Goal: Contribute content: Add original content to the website for others to see

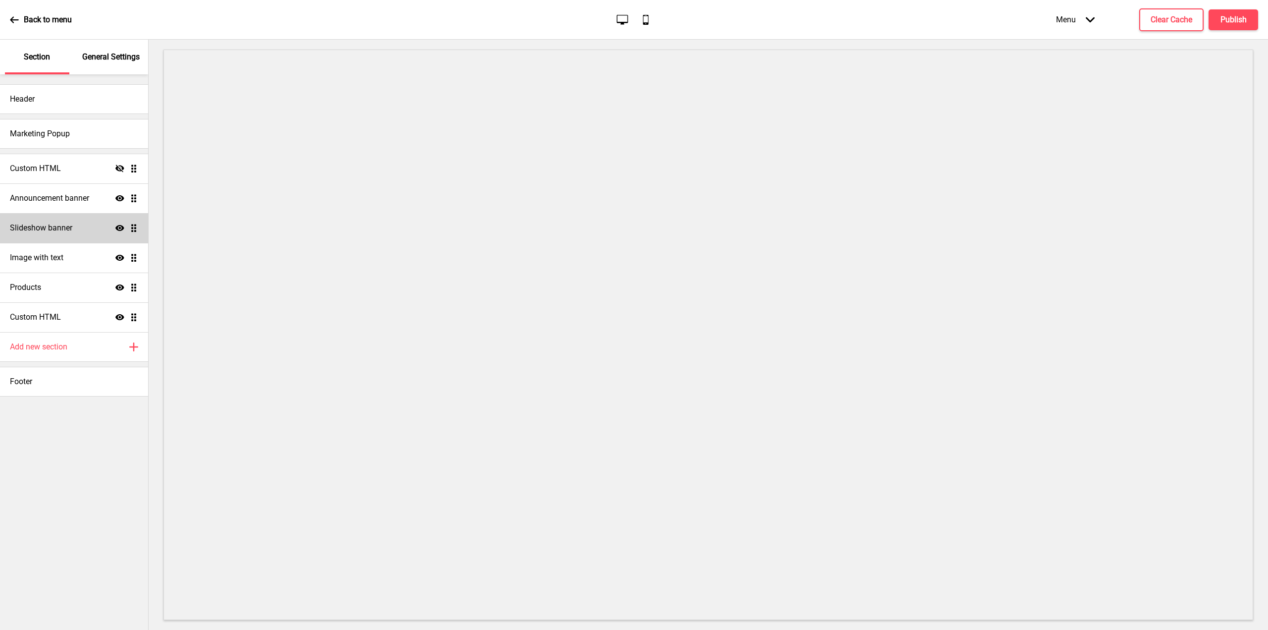
click at [54, 229] on h4 "Slideshow banner" at bounding box center [41, 227] width 62 height 11
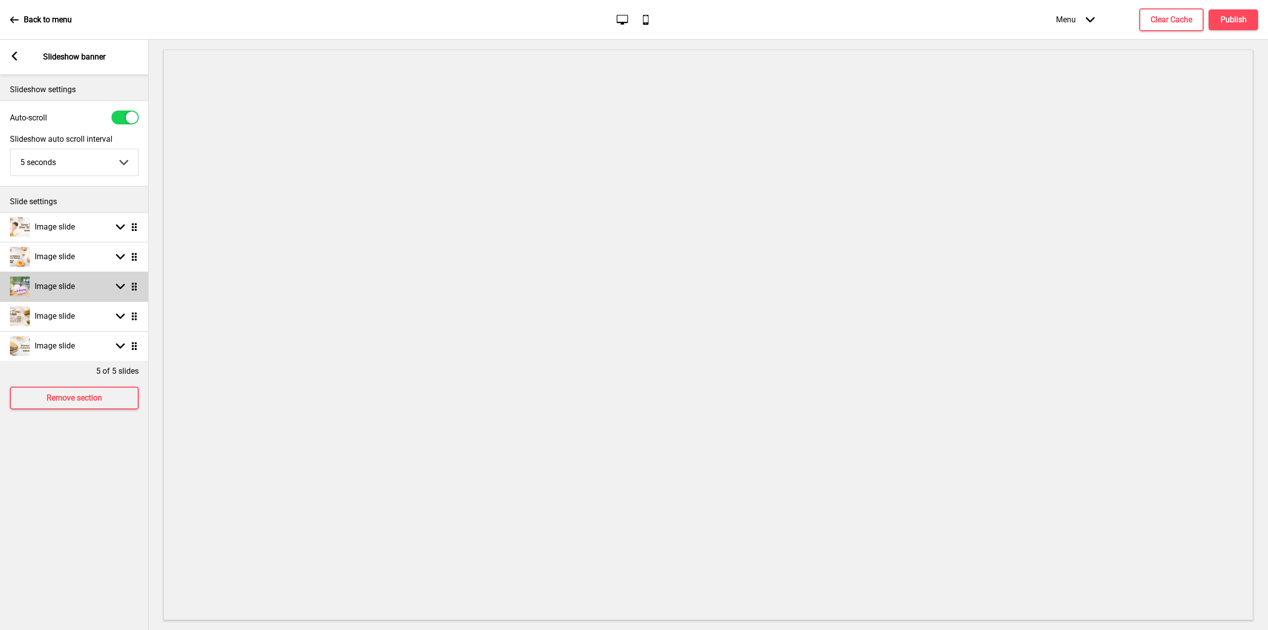
click at [42, 279] on div "Image slide" at bounding box center [42, 286] width 65 height 20
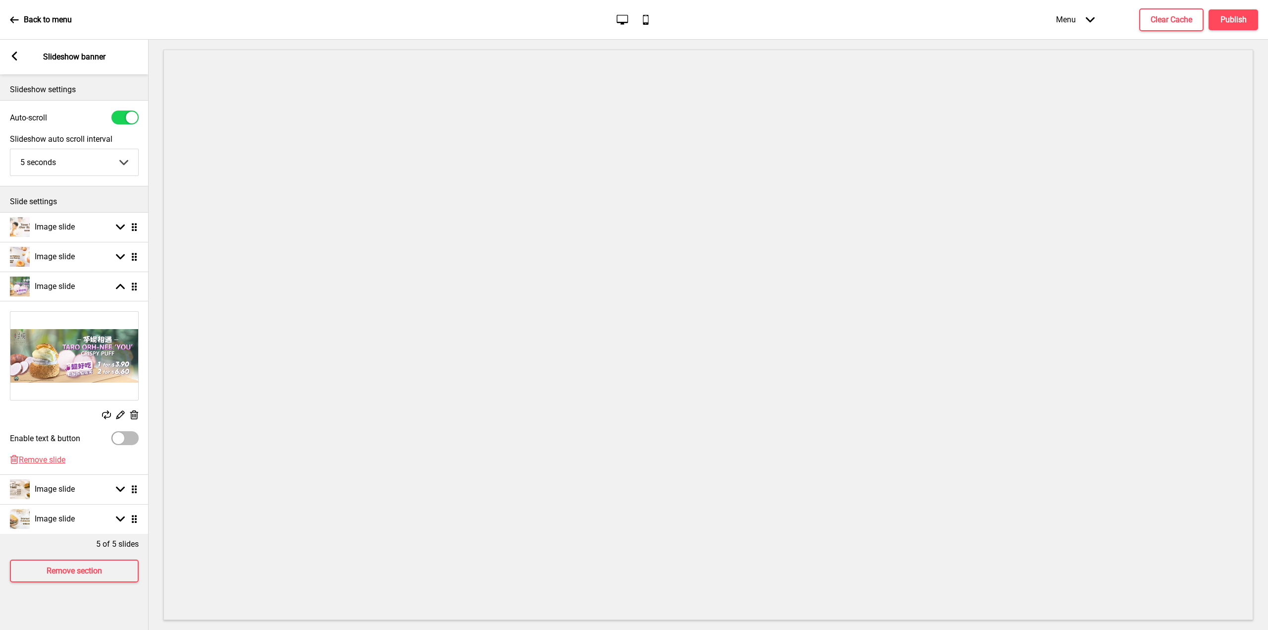
click at [104, 416] on rect at bounding box center [106, 414] width 9 height 9
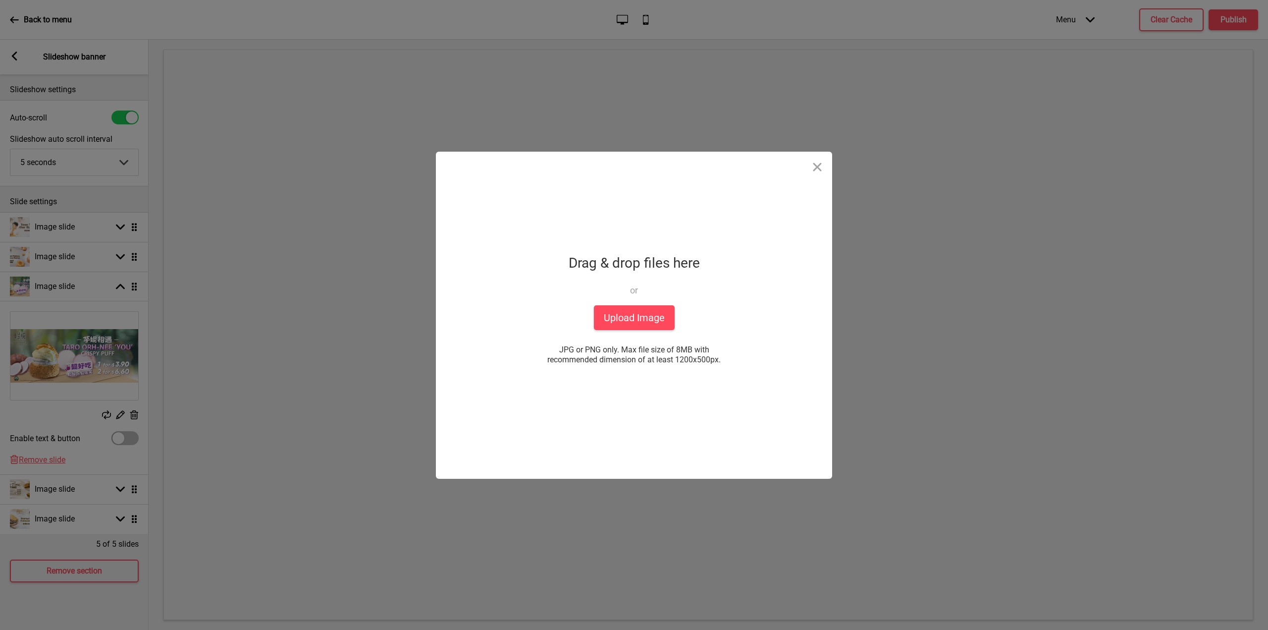
click at [644, 330] on div "Drop a file here Drag & drop files here or Upload files from your computer Uplo…" at bounding box center [634, 315] width 248 height 327
click at [640, 318] on button "Upload Image" at bounding box center [634, 317] width 81 height 25
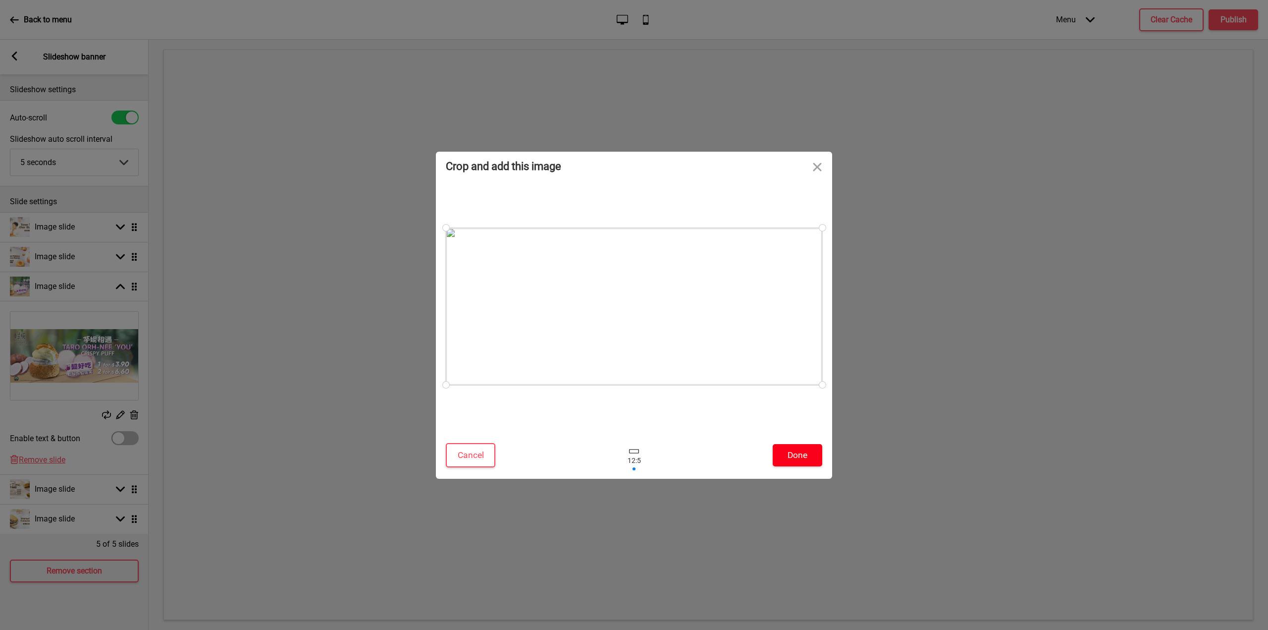
click at [791, 452] on button "Done" at bounding box center [798, 455] width 50 height 22
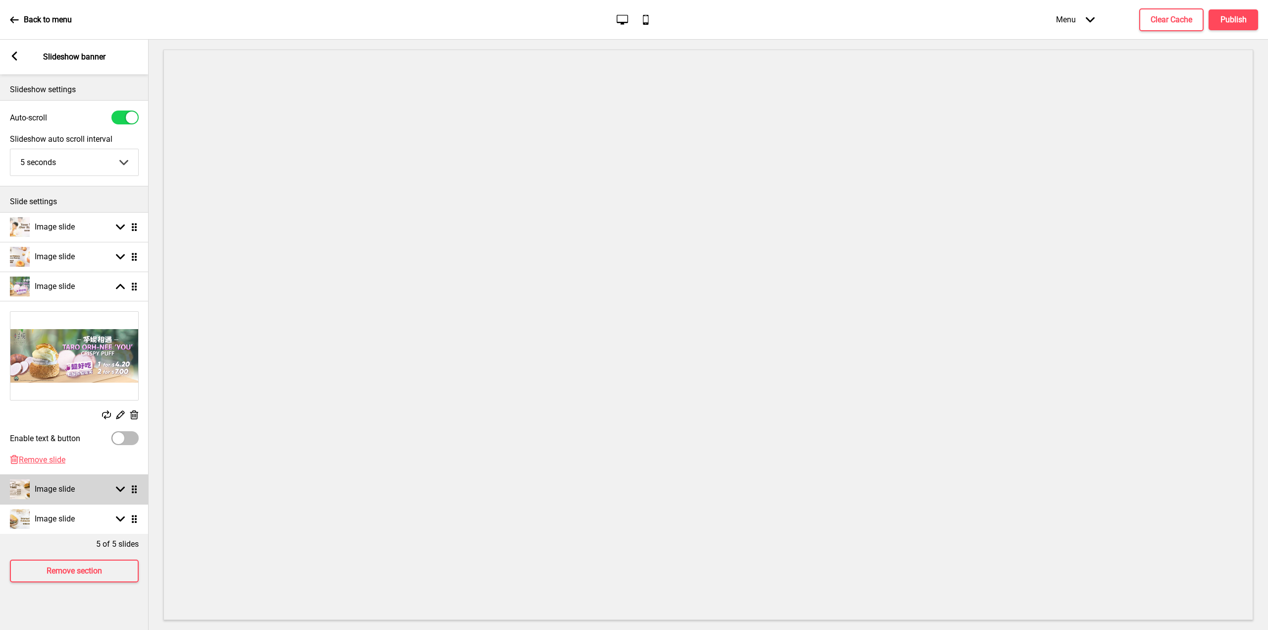
click at [115, 488] on div "Arrow down Drag" at bounding box center [125, 488] width 28 height 9
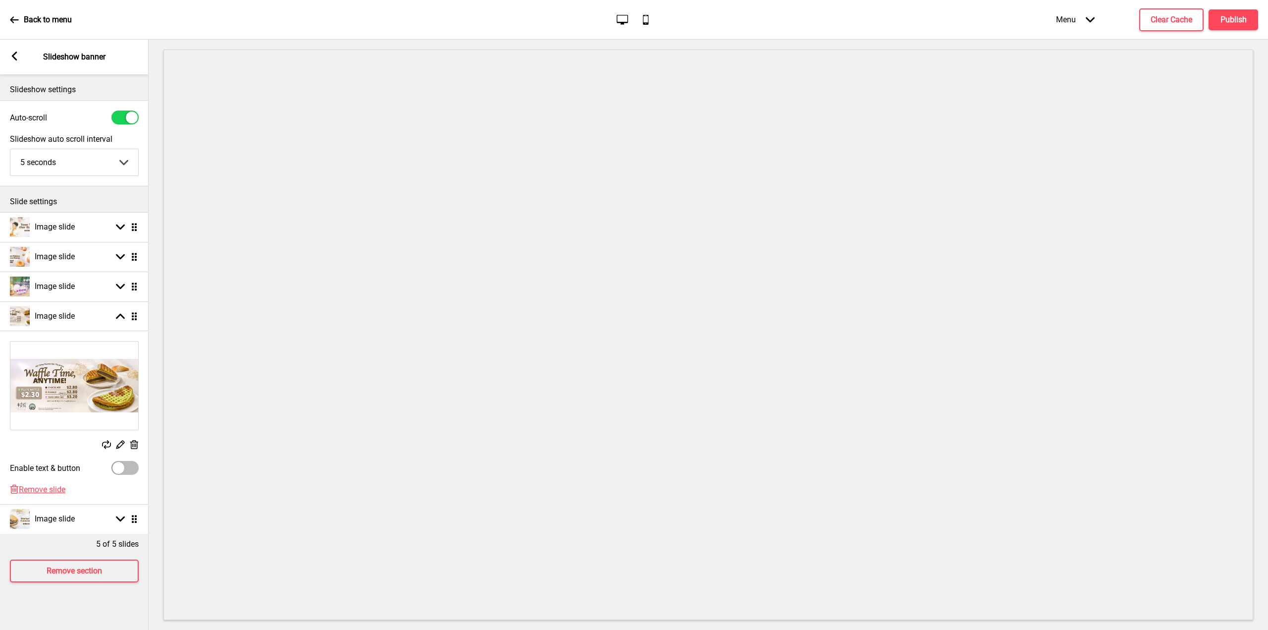
click at [104, 446] on rect at bounding box center [106, 444] width 9 height 9
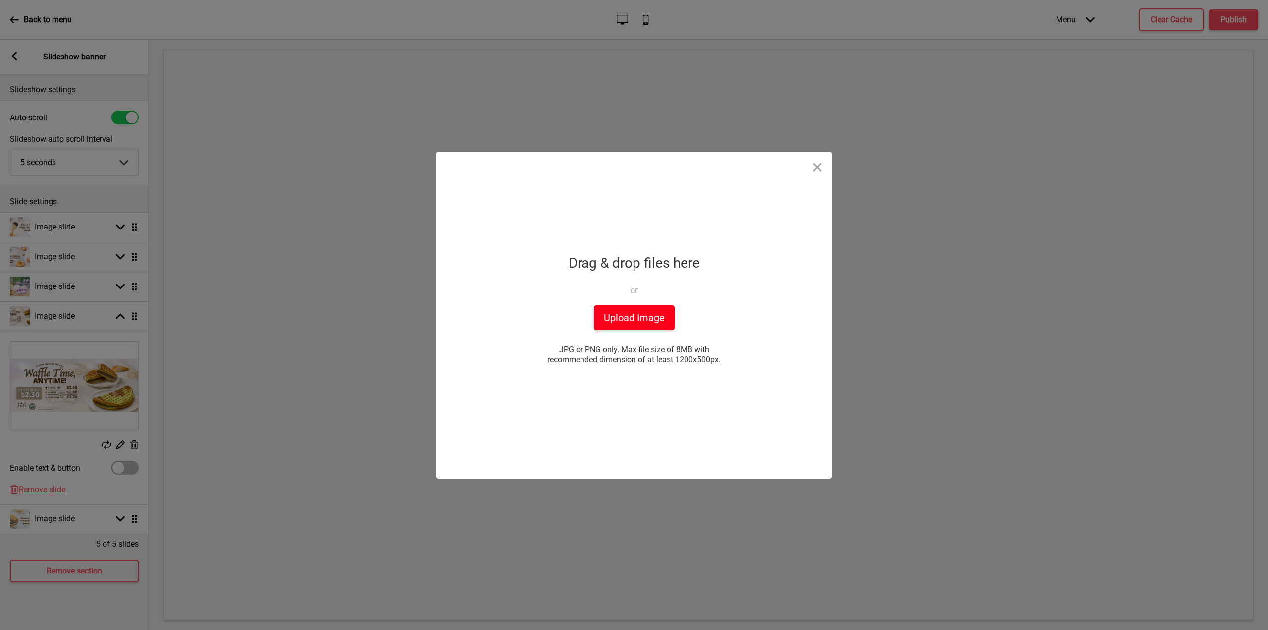
click at [636, 327] on button "Upload Image" at bounding box center [634, 317] width 81 height 25
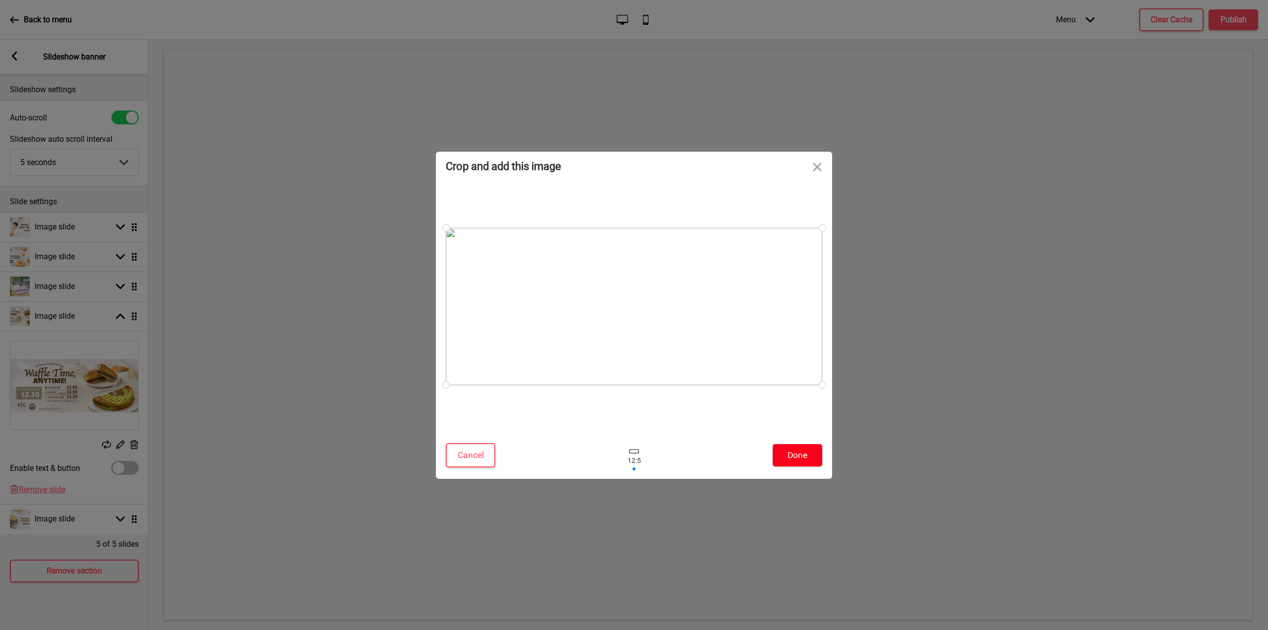
click at [792, 450] on button "Done" at bounding box center [798, 455] width 50 height 22
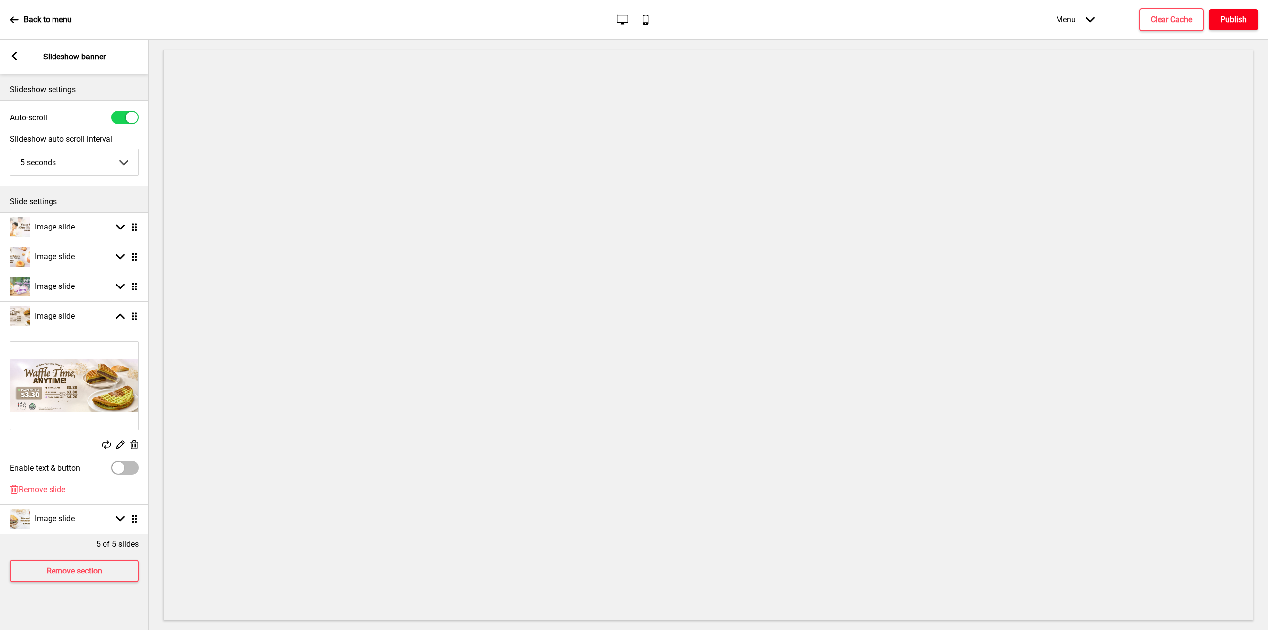
click at [1231, 18] on h4 "Publish" at bounding box center [1234, 19] width 26 height 11
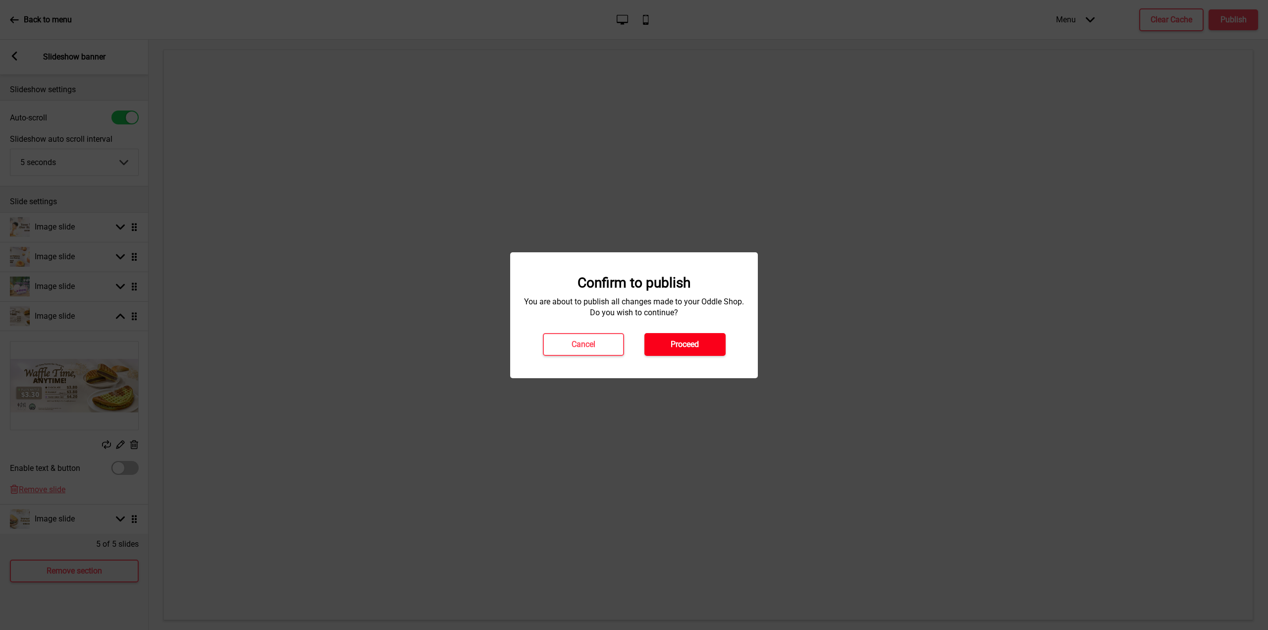
click at [680, 347] on h4 "Proceed" at bounding box center [685, 344] width 28 height 11
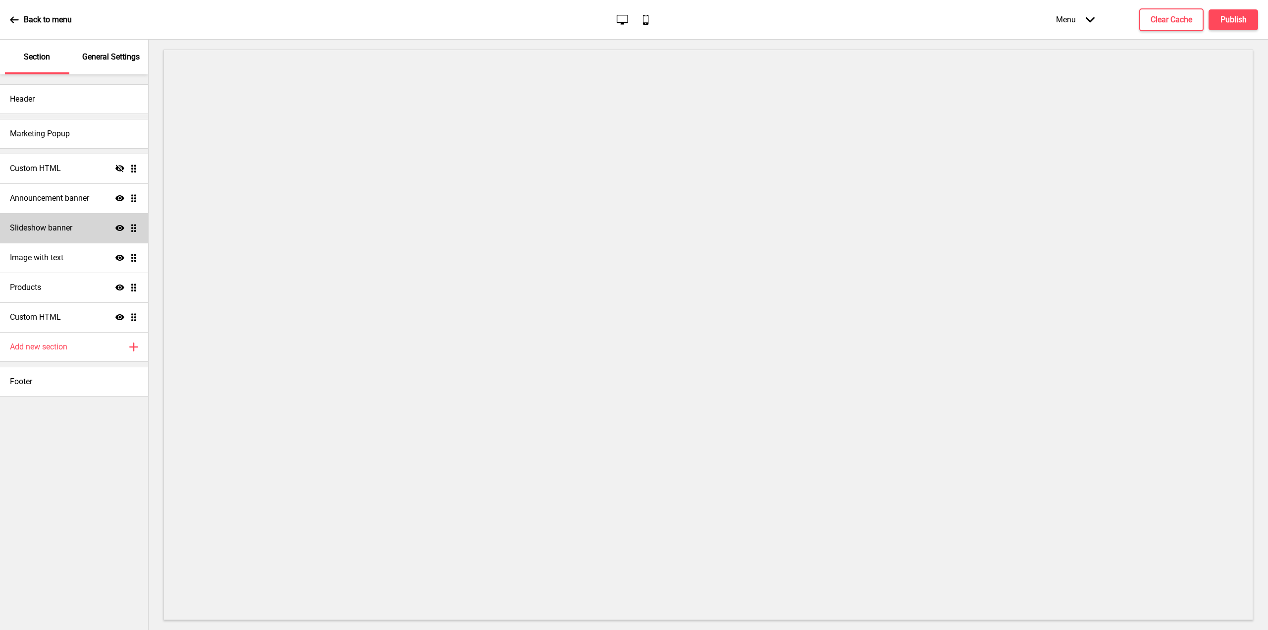
click at [51, 233] on h4 "Slideshow banner" at bounding box center [41, 227] width 62 height 11
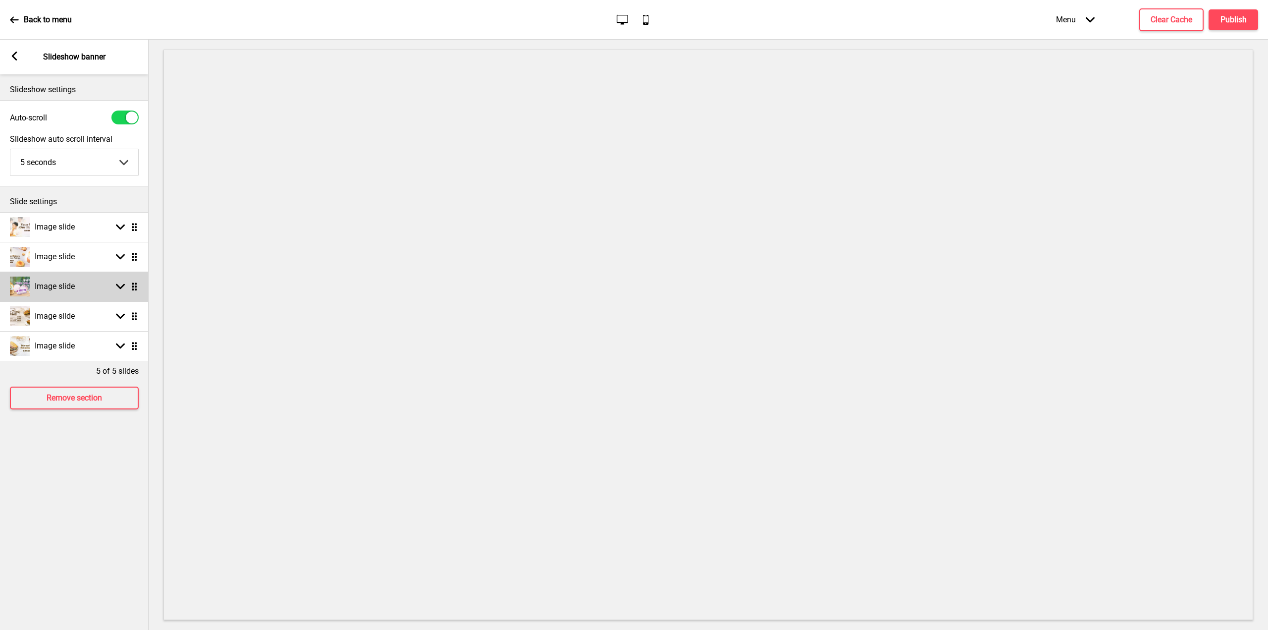
click at [70, 289] on h4 "Image slide" at bounding box center [55, 286] width 40 height 11
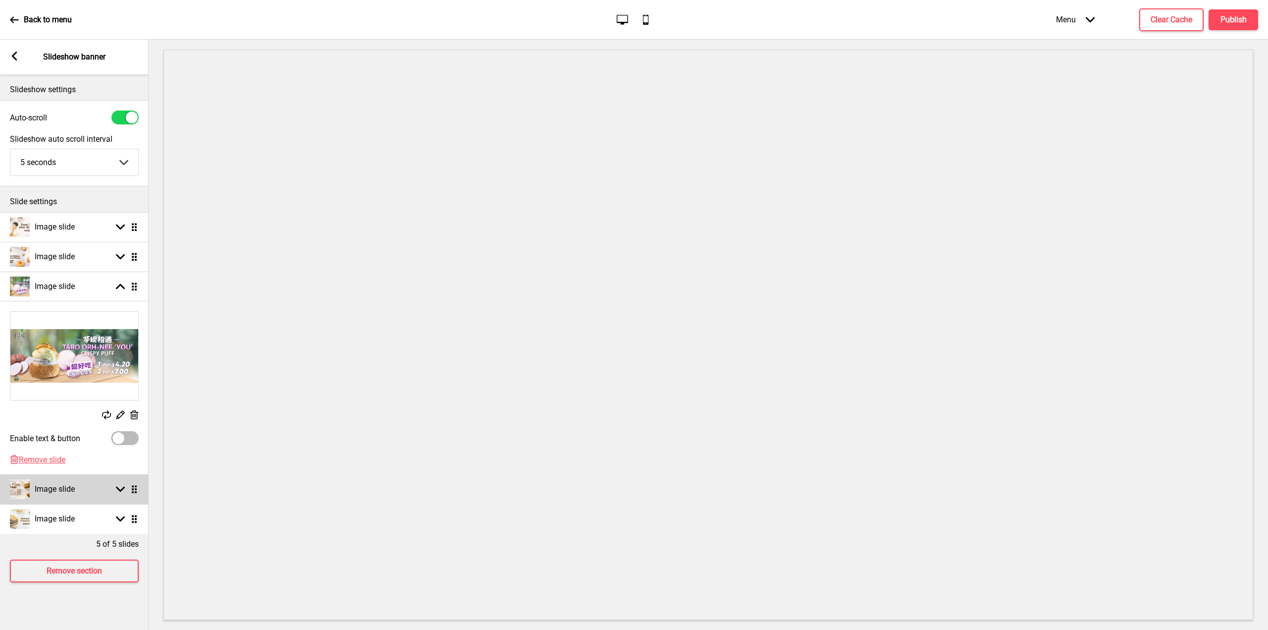
click at [115, 491] on div "Arrow down Drag" at bounding box center [125, 488] width 28 height 9
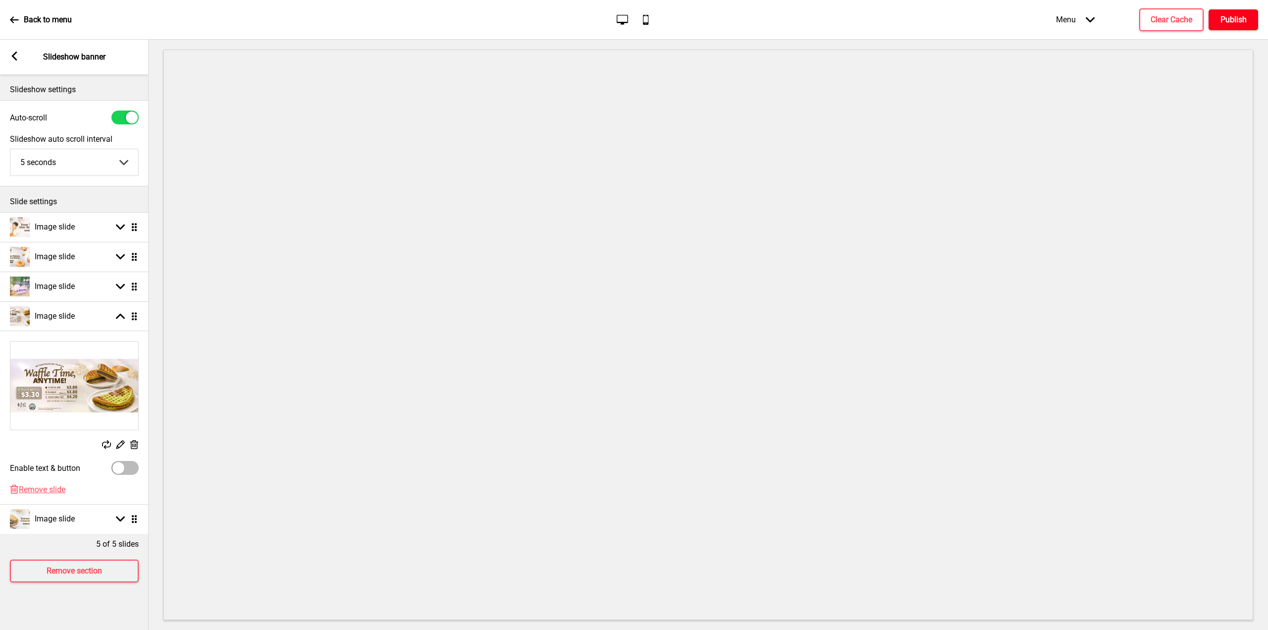
click at [1230, 14] on h4 "Publish" at bounding box center [1234, 19] width 26 height 11
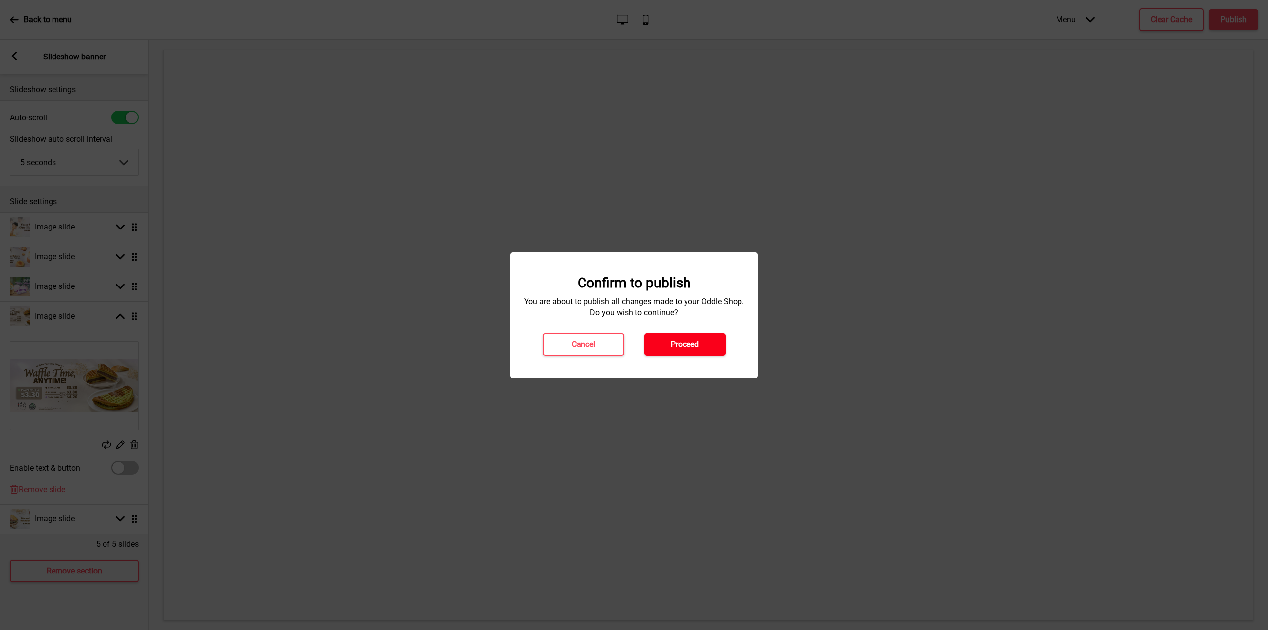
click at [701, 344] on button "Proceed" at bounding box center [685, 344] width 81 height 23
